Goal: Find specific page/section: Find specific page/section

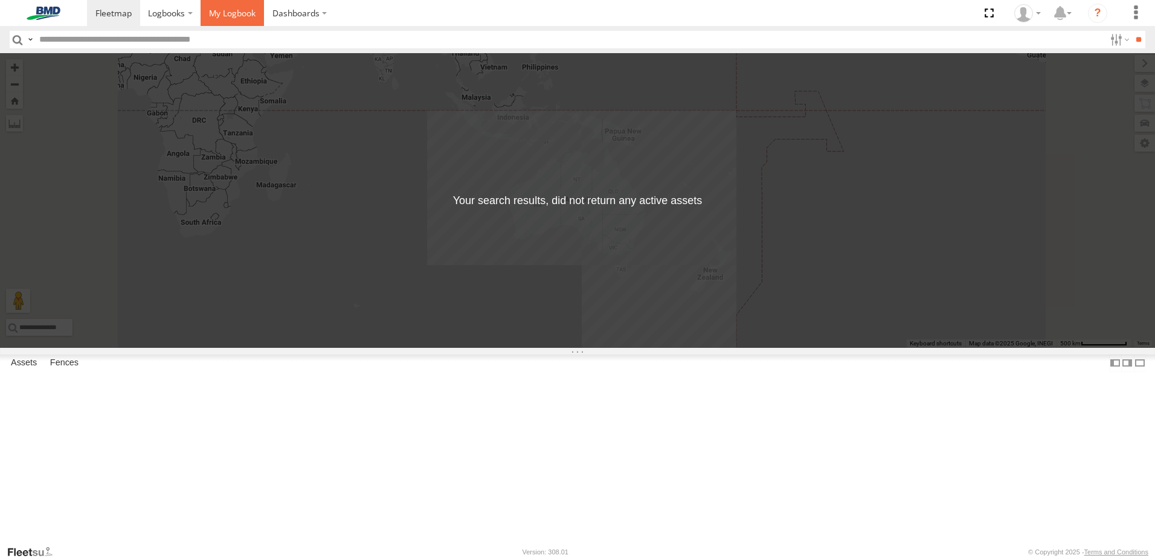
click at [227, 19] on link at bounding box center [232, 13] width 63 height 26
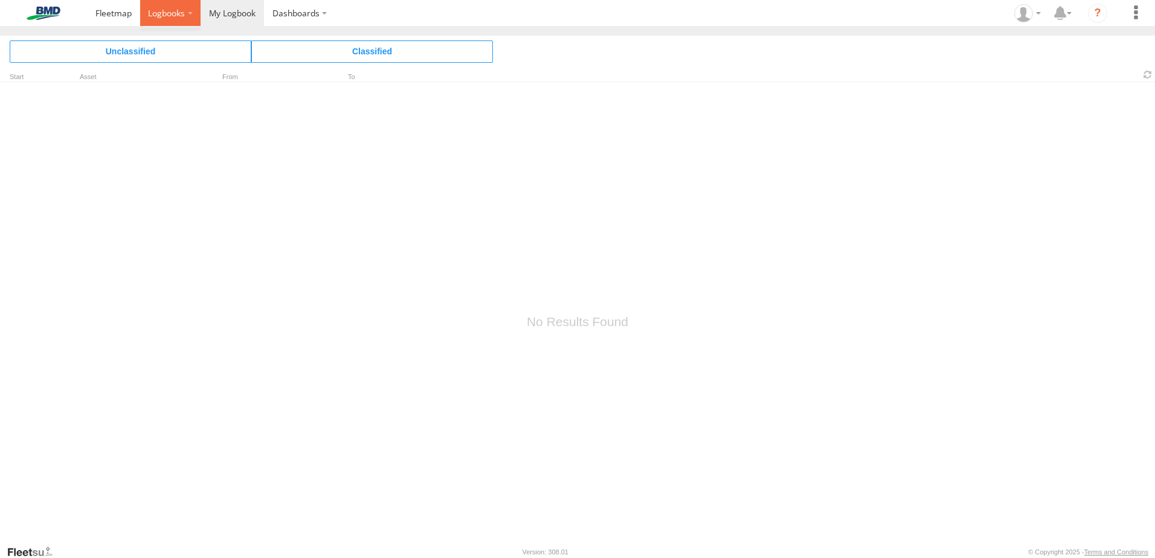
click at [161, 17] on span at bounding box center [166, 12] width 37 height 11
click at [304, 7] on label "Dashboards" at bounding box center [299, 13] width 71 height 26
drag, startPoint x: 219, startPoint y: 1, endPoint x: 287, endPoint y: 177, distance: 188.6
click at [287, 177] on div at bounding box center [577, 313] width 1155 height 463
